Goal: Ask a question

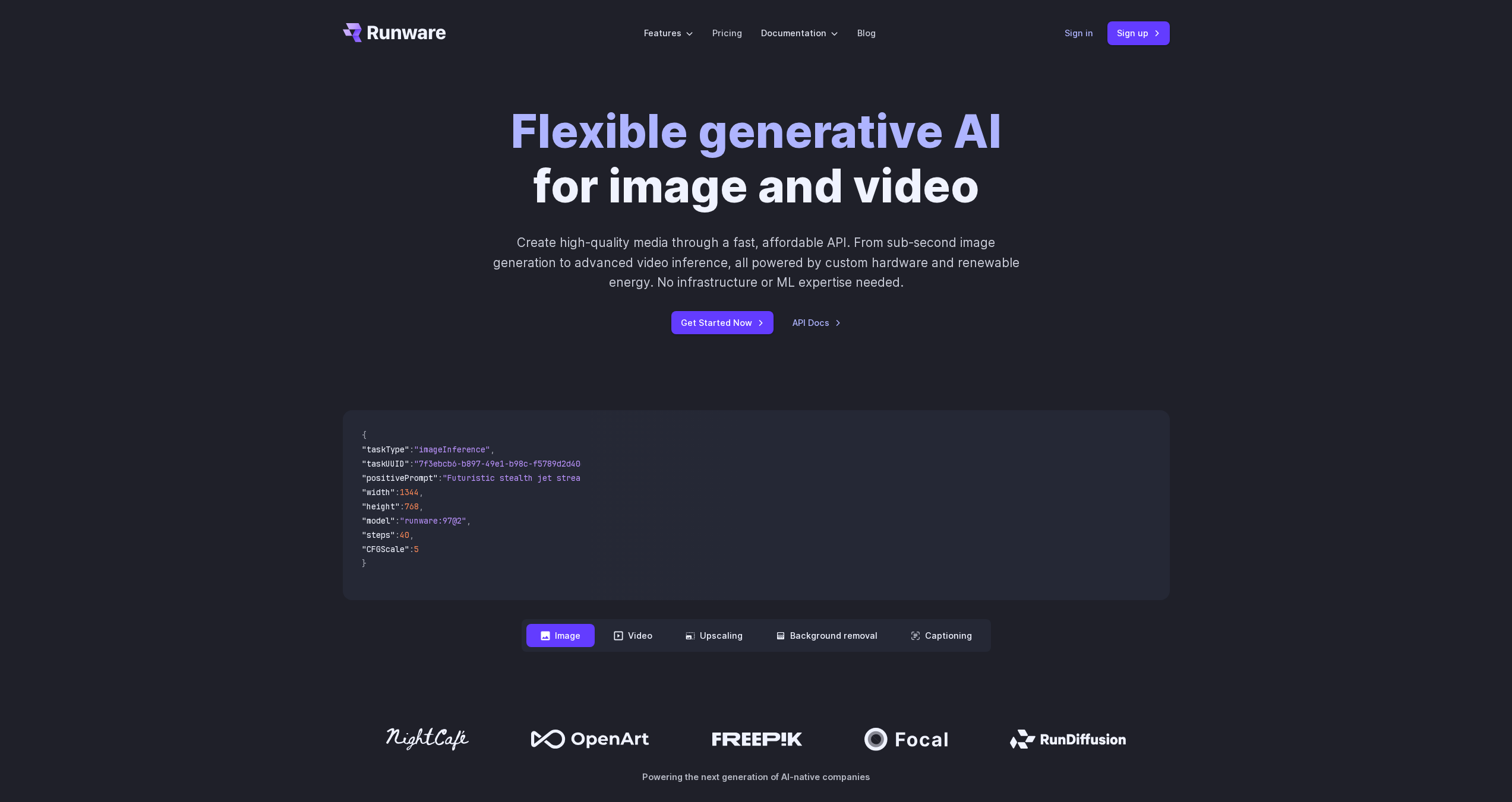
click at [1083, 29] on link "Sign in" at bounding box center [1078, 33] width 29 height 13
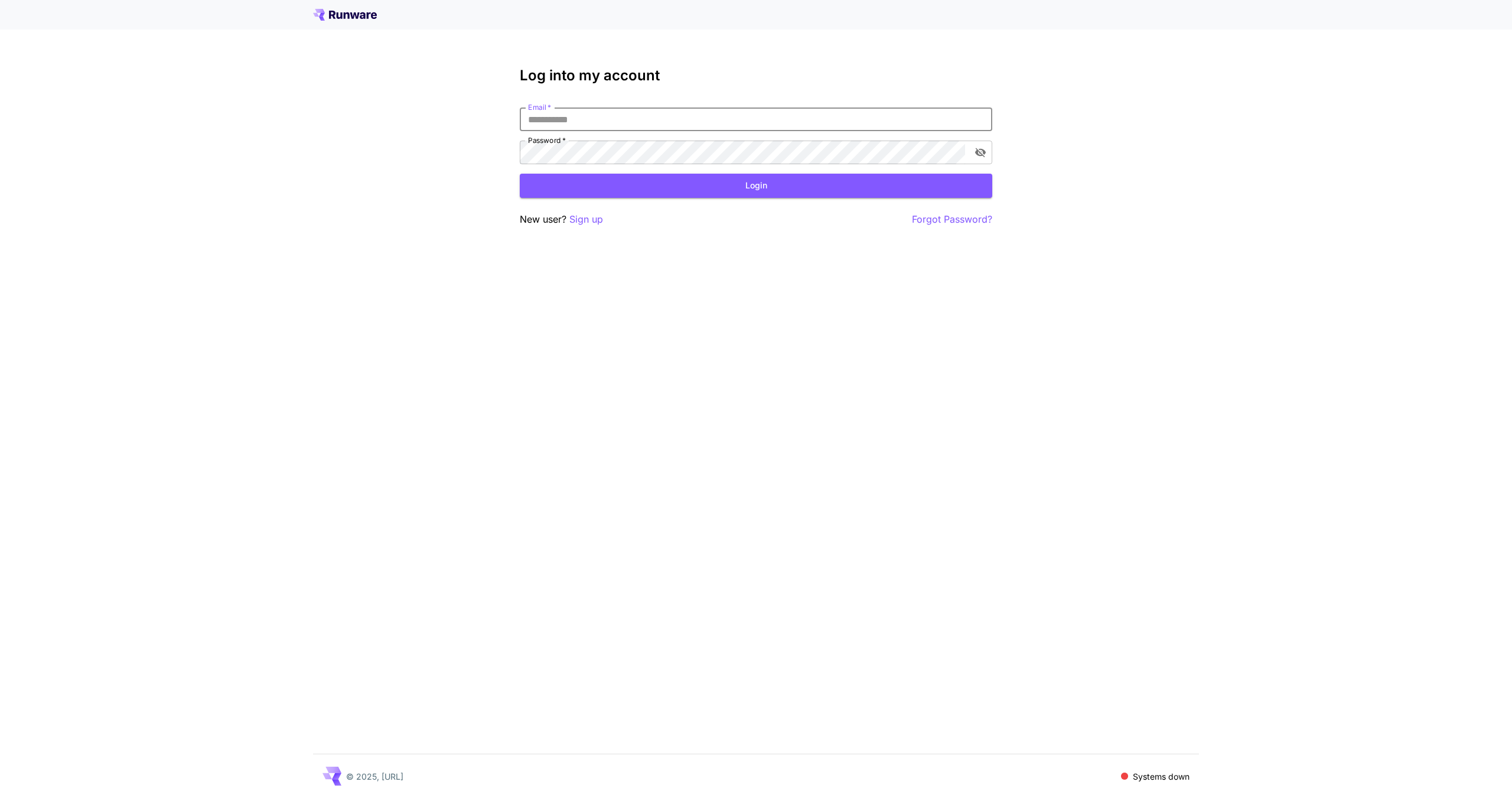
click at [617, 131] on div "Email   * Email   * Password   * Password   *" at bounding box center [756, 136] width 472 height 57
type input "**********"
click at [705, 176] on button "Login" at bounding box center [756, 186] width 472 height 24
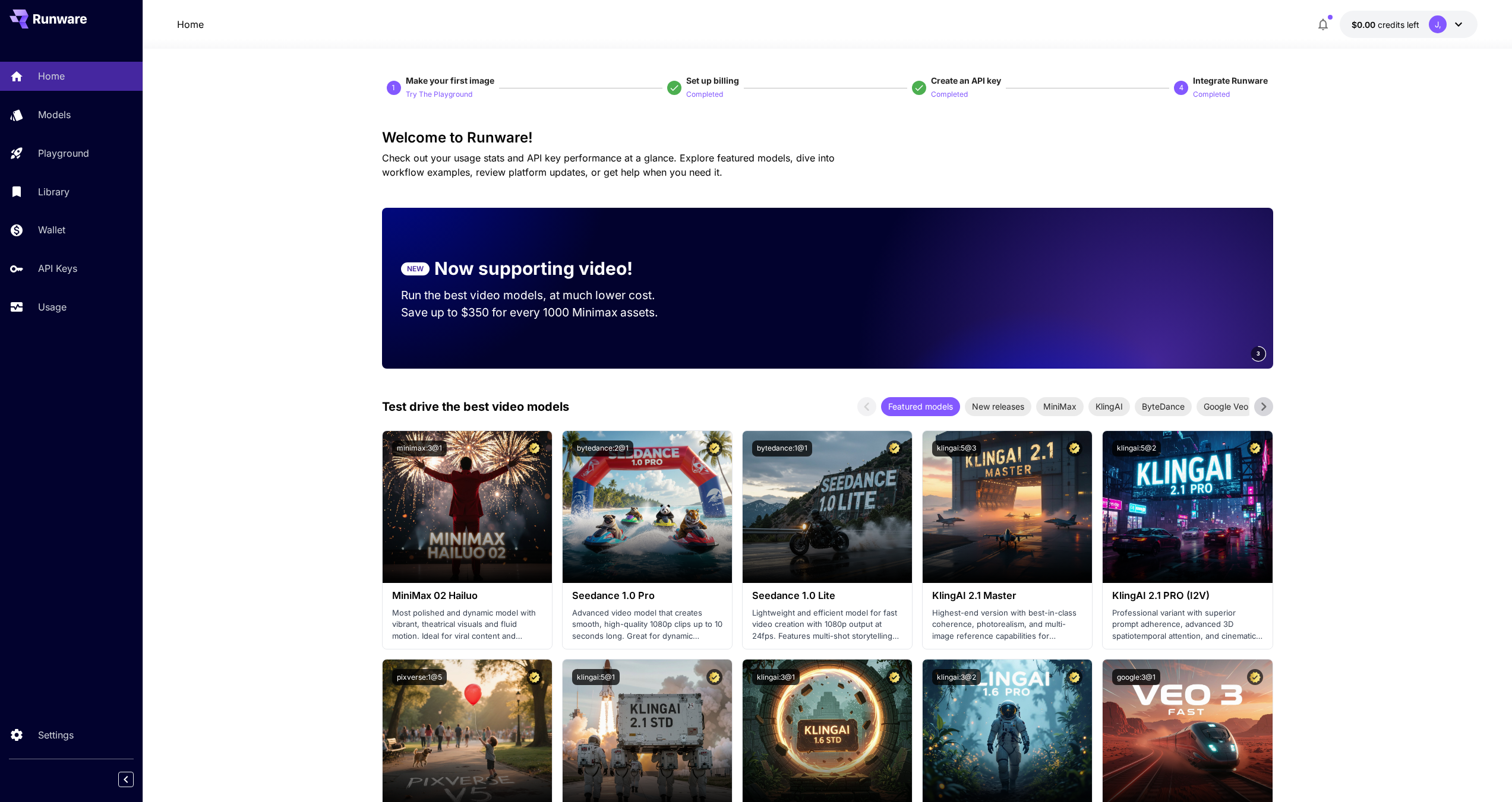
click at [1459, 17] on icon at bounding box center [1458, 24] width 14 height 14
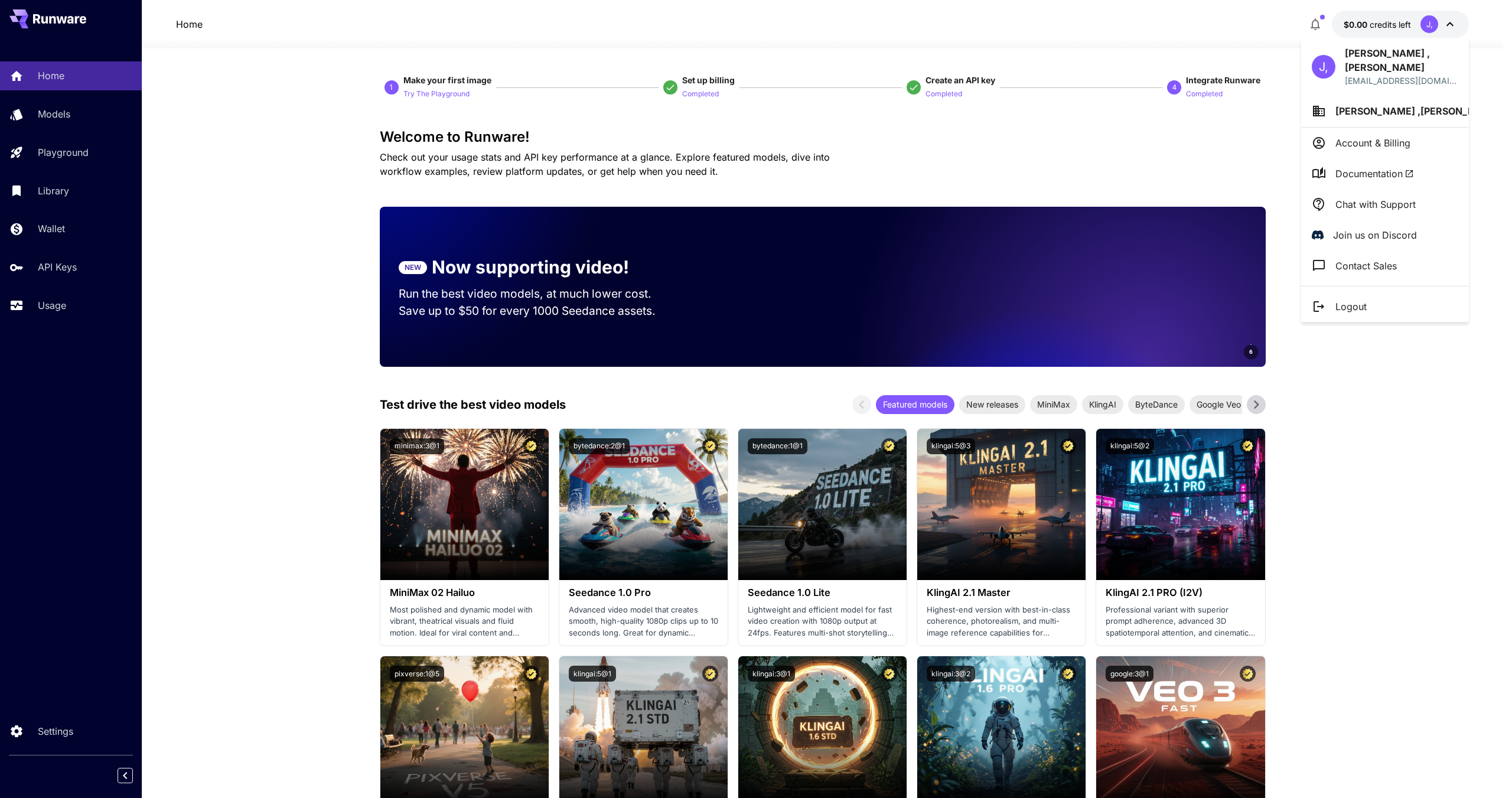
click at [1367, 197] on p "Chat with Support" at bounding box center [1376, 204] width 80 height 14
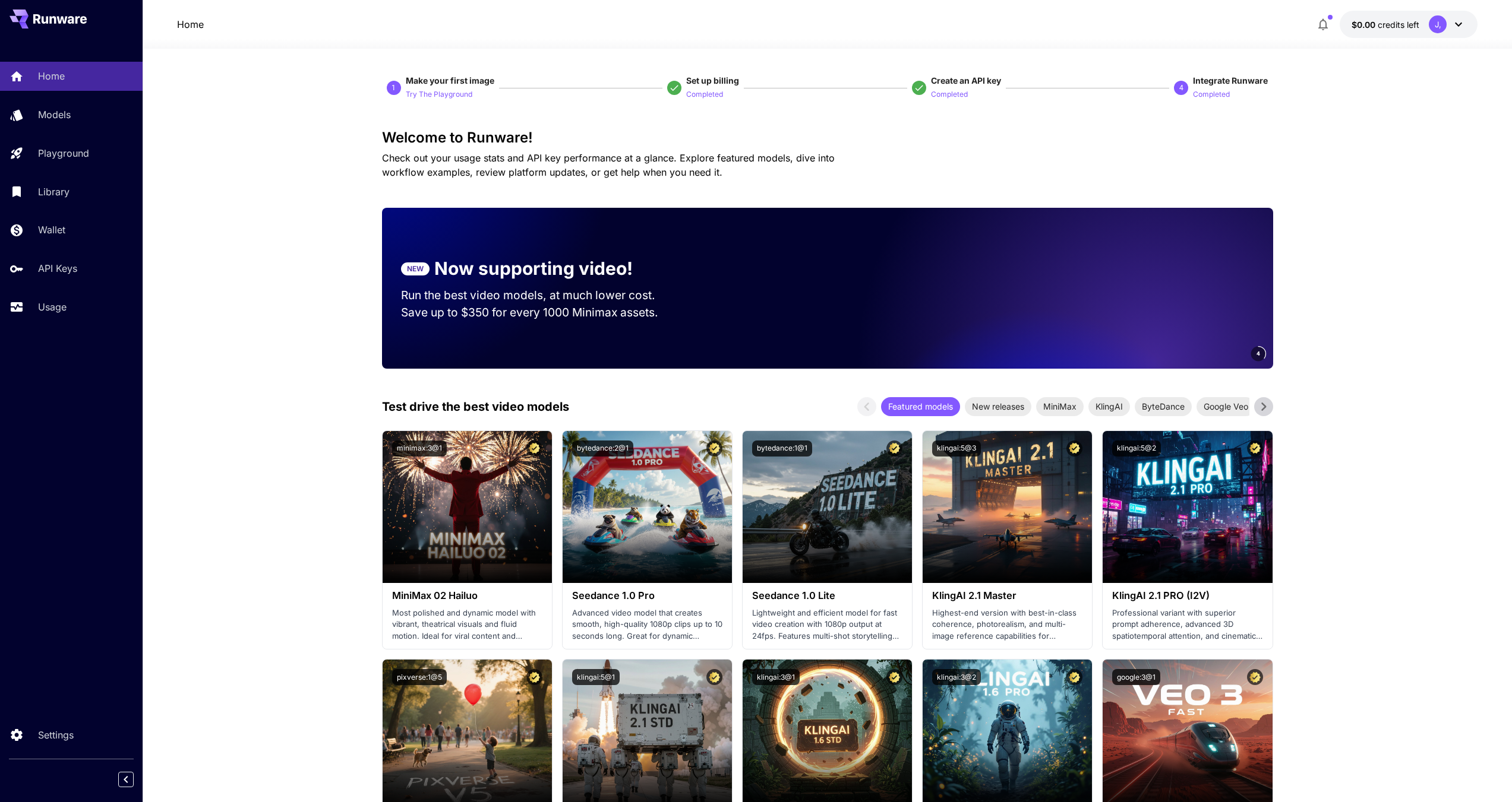
click at [1443, 26] on div "J," at bounding box center [1438, 24] width 18 height 18
